Goal: Find specific page/section: Find specific page/section

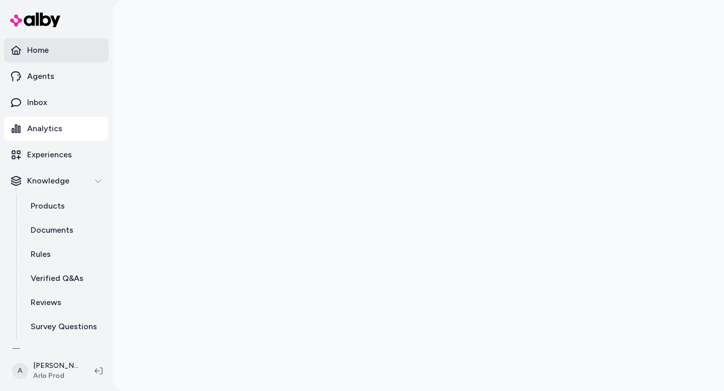
click at [44, 56] on link "Home" at bounding box center [56, 50] width 105 height 24
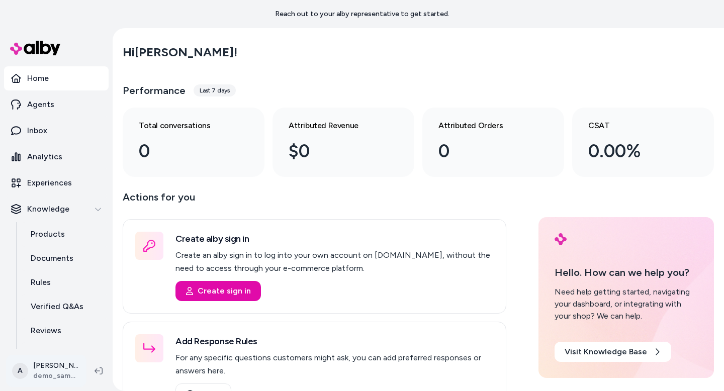
click at [48, 376] on html "Reach out to your alby representative to get started. Home Agents Inbox Analyti…" at bounding box center [362, 195] width 724 height 391
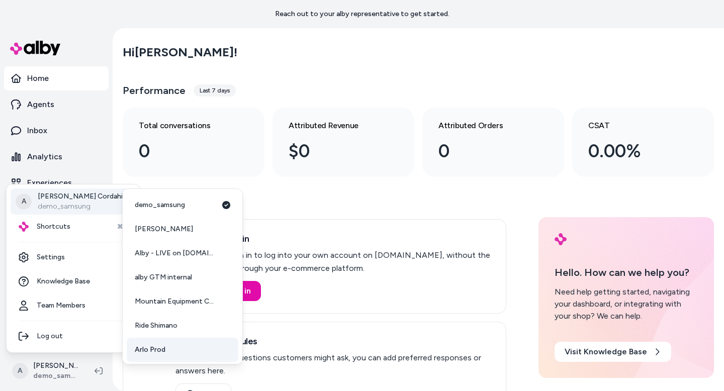
click at [190, 351] on link "Arlo Prod" at bounding box center [183, 350] width 112 height 24
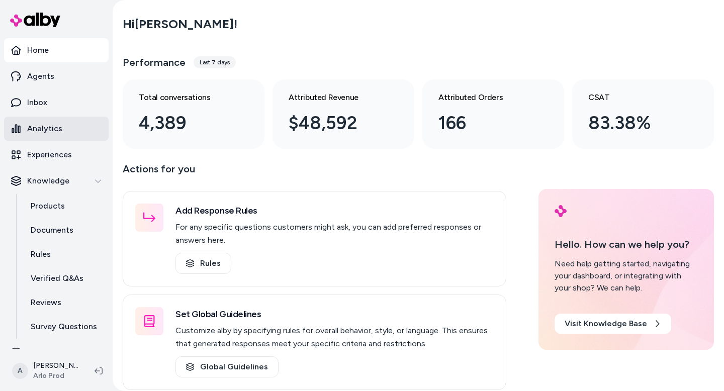
click at [43, 133] on p "Analytics" at bounding box center [44, 129] width 35 height 12
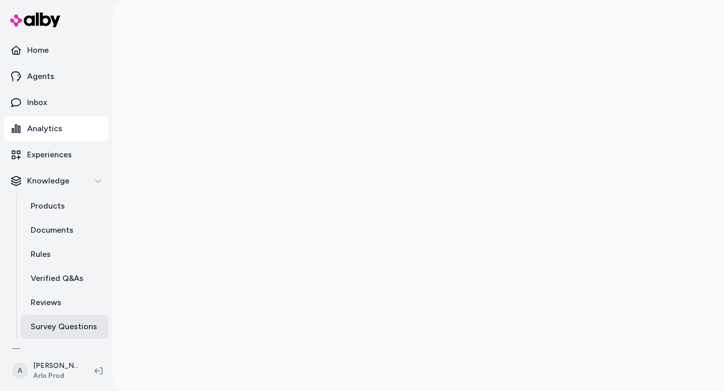
scroll to position [16, 0]
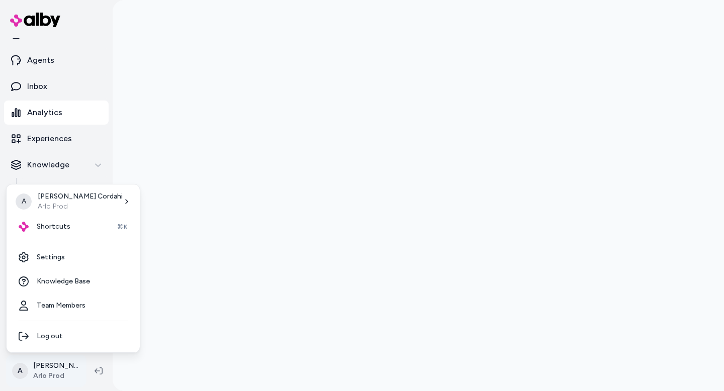
click at [66, 366] on html "Home Agents Inbox Analytics Experiences Knowledge Products Documents Rules Veri…" at bounding box center [362, 195] width 724 height 391
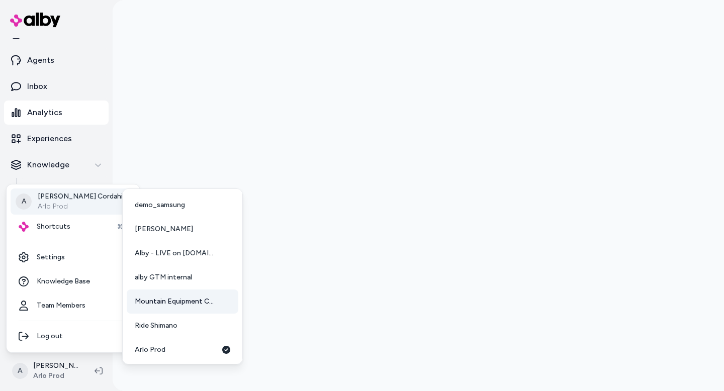
click at [189, 299] on span "Mountain Equipment Company" at bounding box center [176, 302] width 83 height 10
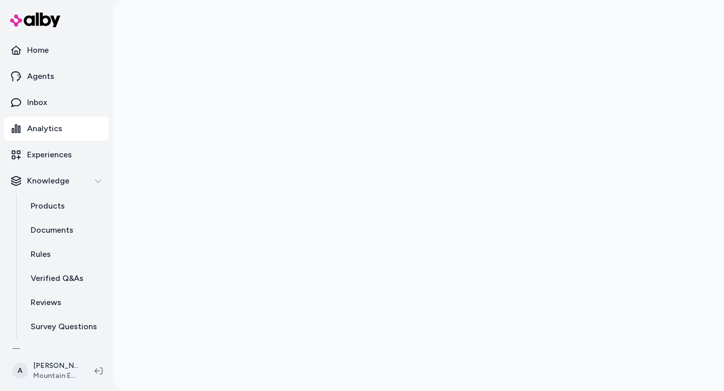
click at [48, 371] on html "Home Agents Inbox Analytics Experiences Knowledge Products Documents Rules Veri…" at bounding box center [362, 195] width 724 height 391
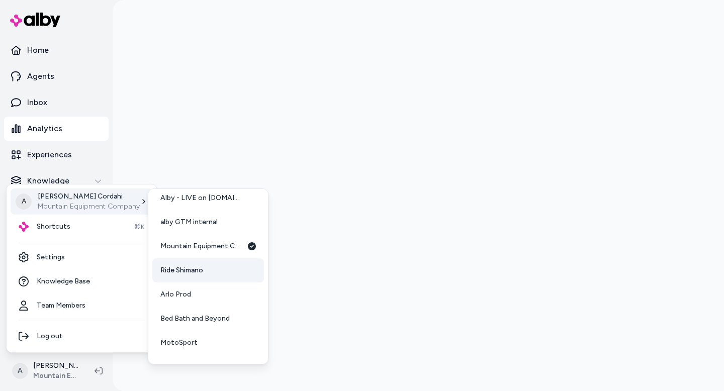
scroll to position [56, 0]
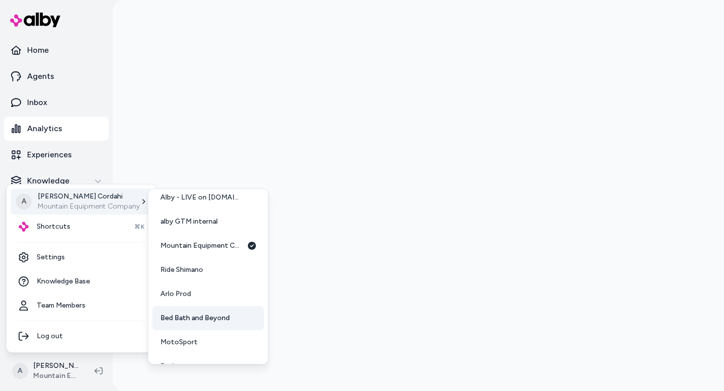
click at [214, 318] on span "Bed Bath and Beyond" at bounding box center [194, 318] width 69 height 10
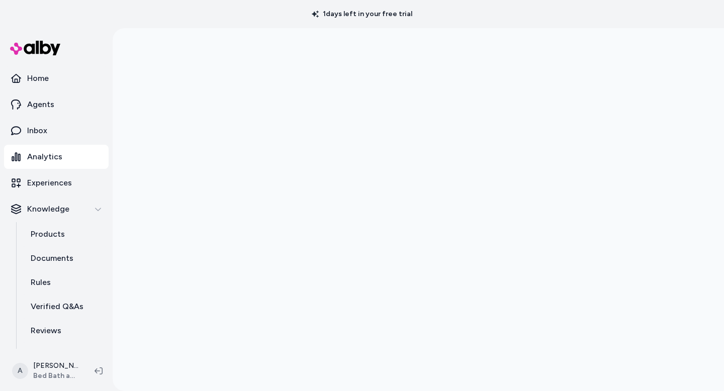
click at [36, 162] on p "Analytics" at bounding box center [44, 157] width 35 height 12
click at [76, 369] on html "1 days left in your free trial Home Agents Inbox Analytics Experiences Knowledg…" at bounding box center [362, 195] width 724 height 391
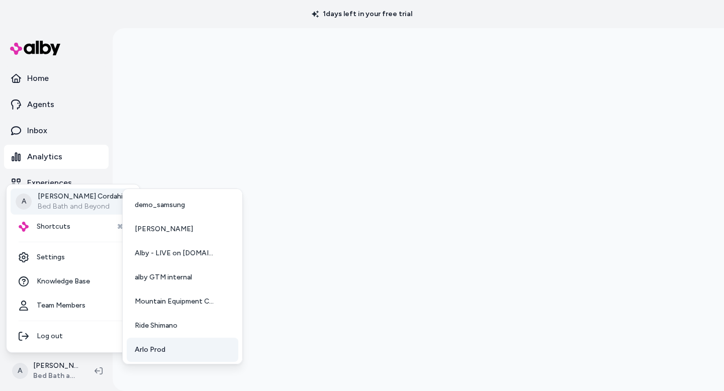
click at [172, 345] on link "Arlo Prod" at bounding box center [183, 350] width 112 height 24
